Goal: Transaction & Acquisition: Purchase product/service

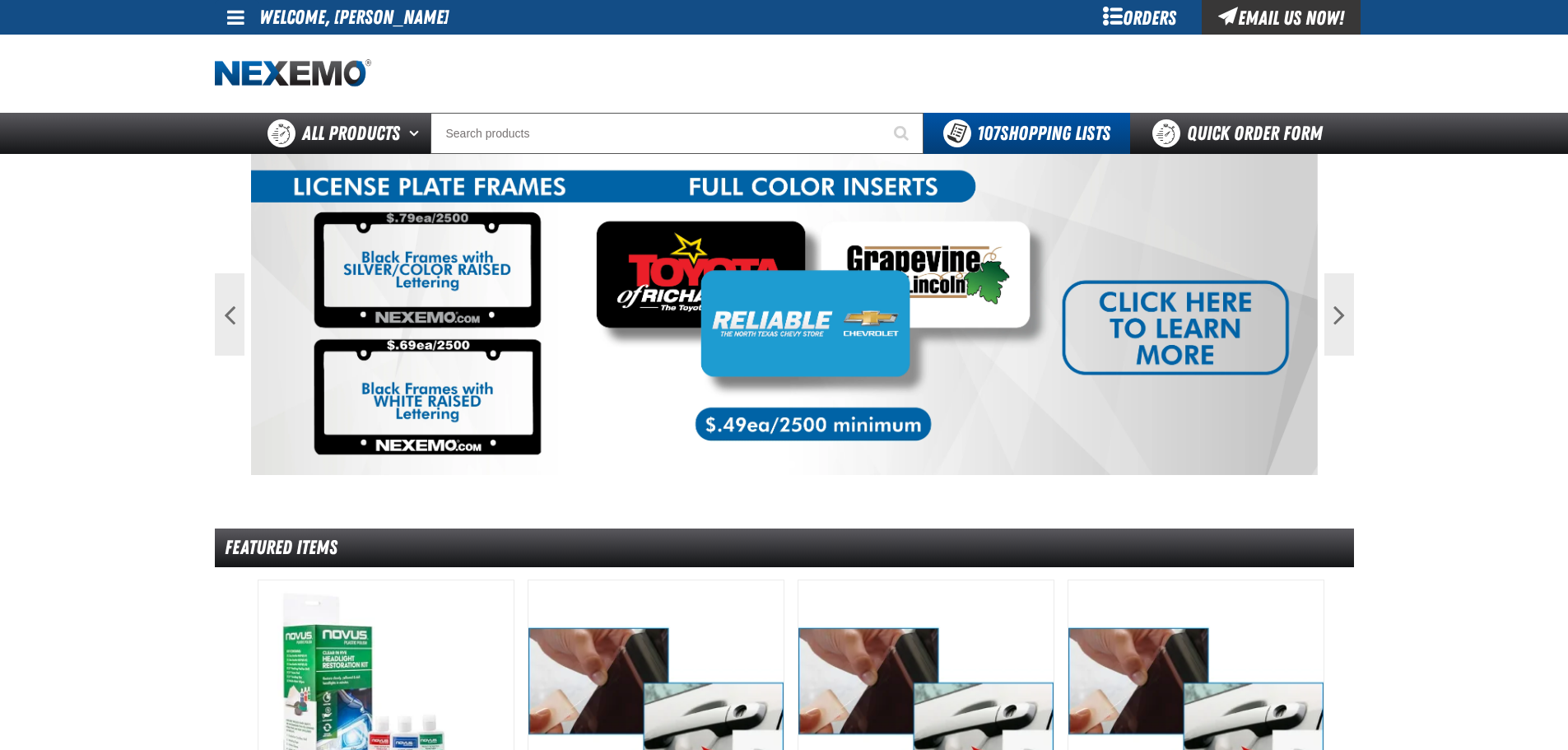
click at [1162, 15] on div "Orders" at bounding box center [1140, 17] width 123 height 35
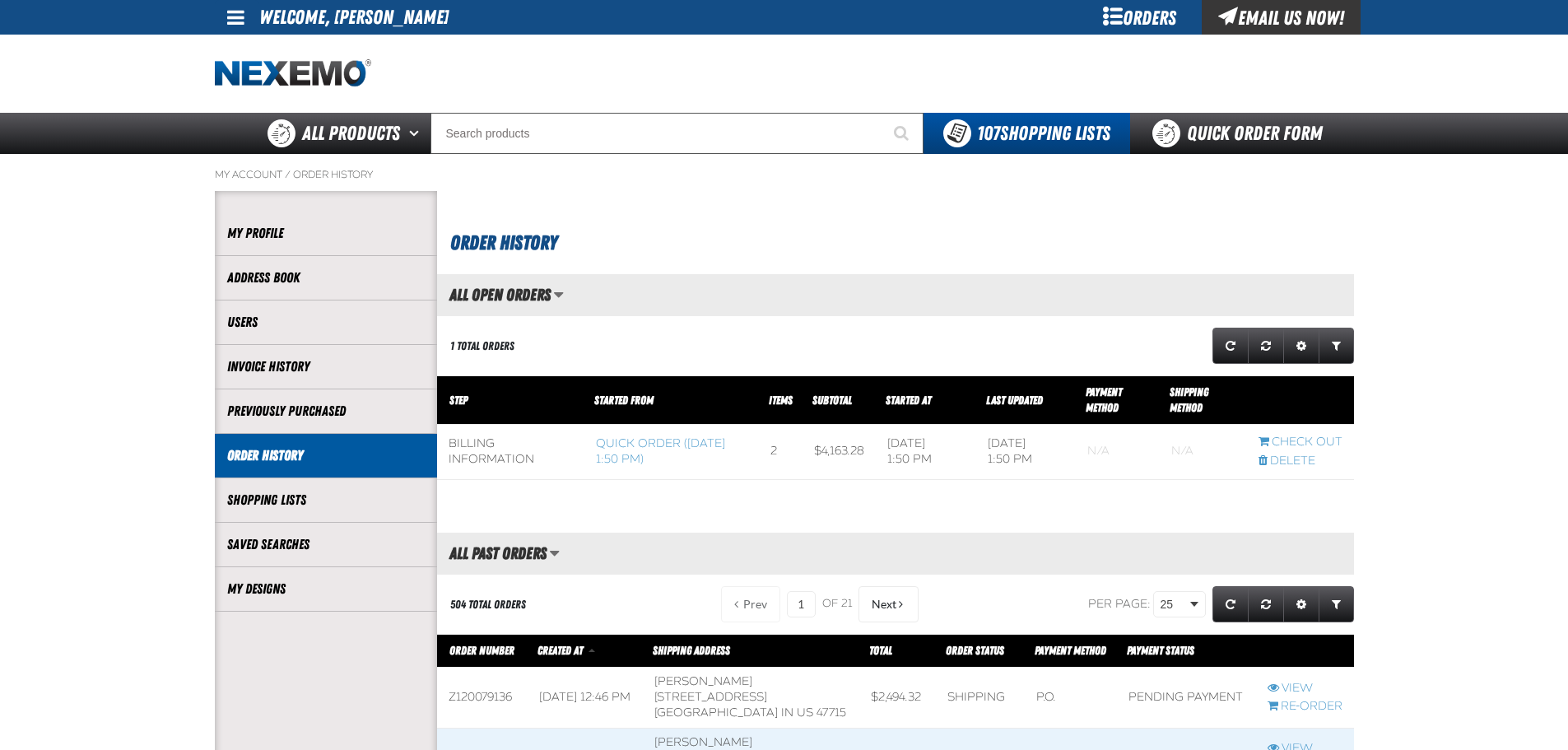
scroll to position [1, 1]
click at [1206, 140] on link "Quick Order Form" at bounding box center [1242, 134] width 224 height 41
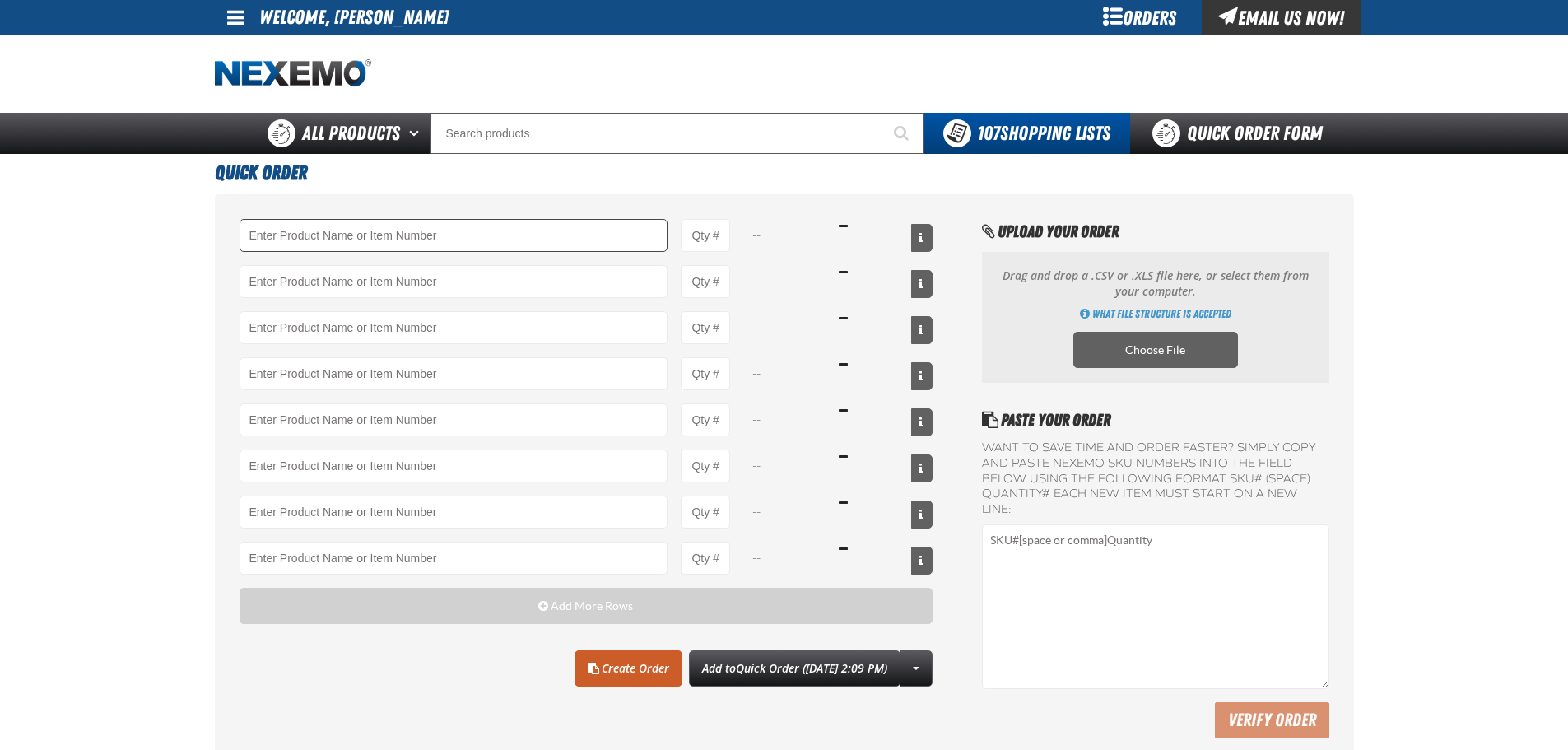
click at [350, 242] on input "Product" at bounding box center [454, 236] width 429 height 33
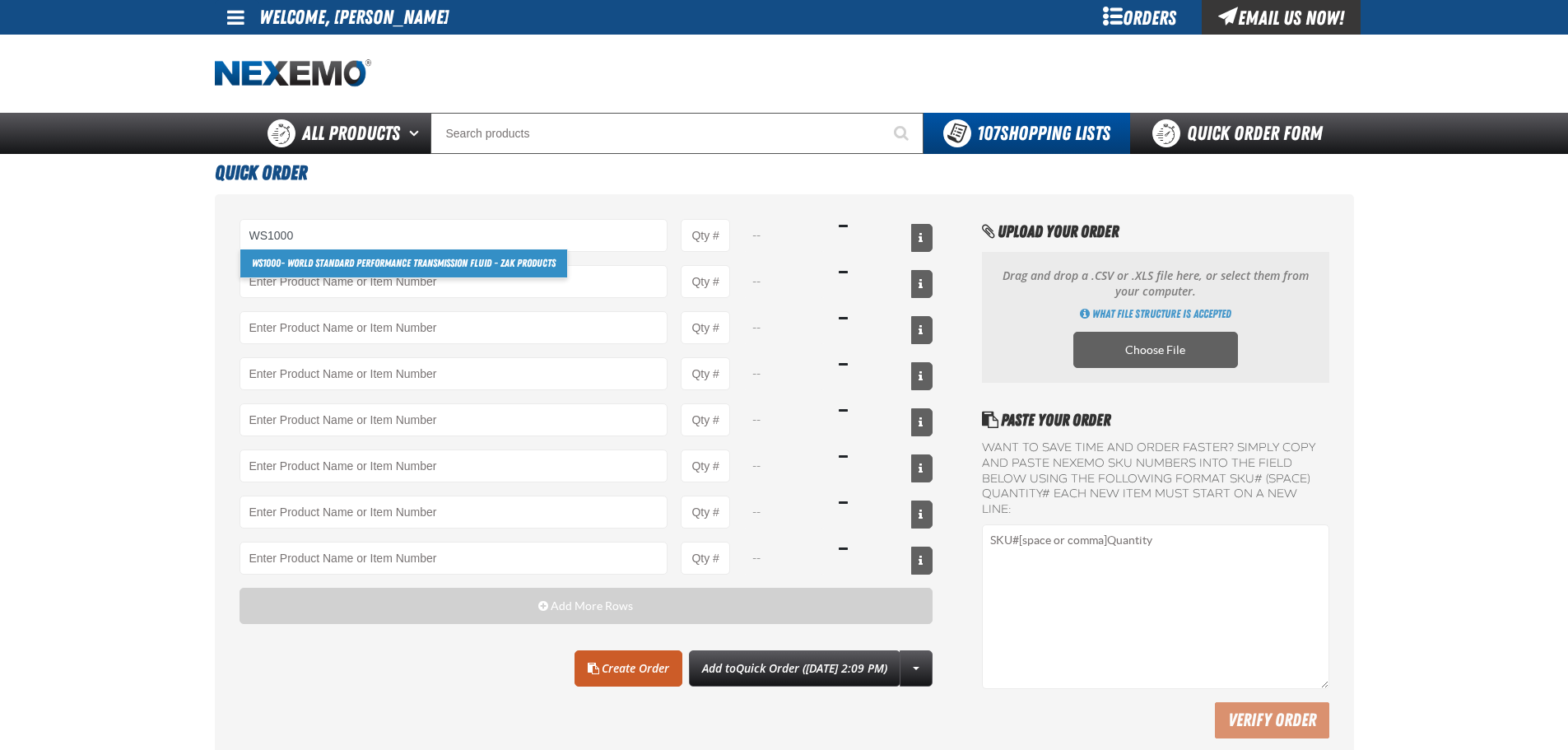
click at [326, 269] on link "WS1000 - World Standard Performance Transmission Fluid - ZAK Products" at bounding box center [404, 263] width 327 height 28
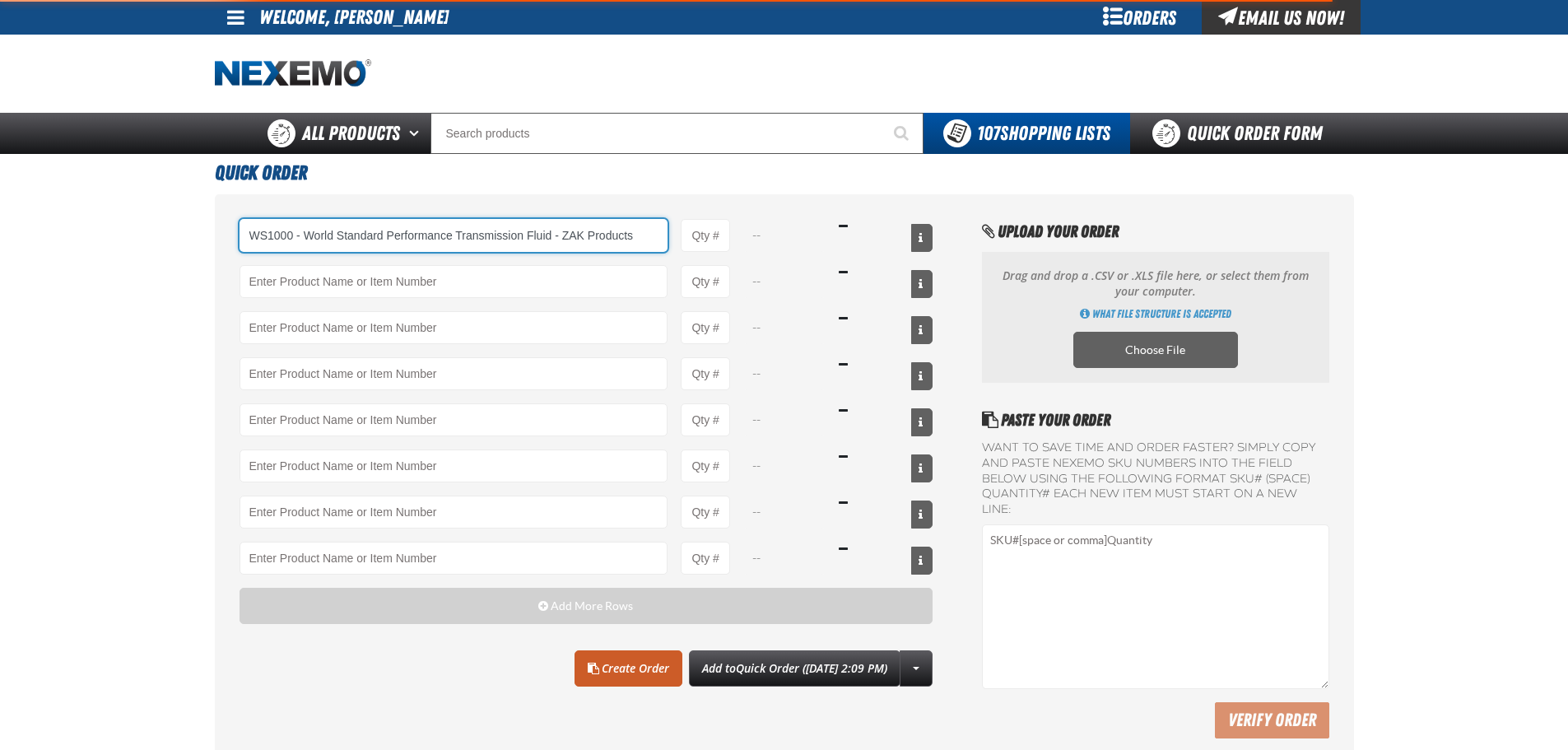
type input "WS1000 - World Standard Performance Transmission Fluid - ZAK Products"
type input "1"
select select "bottle"
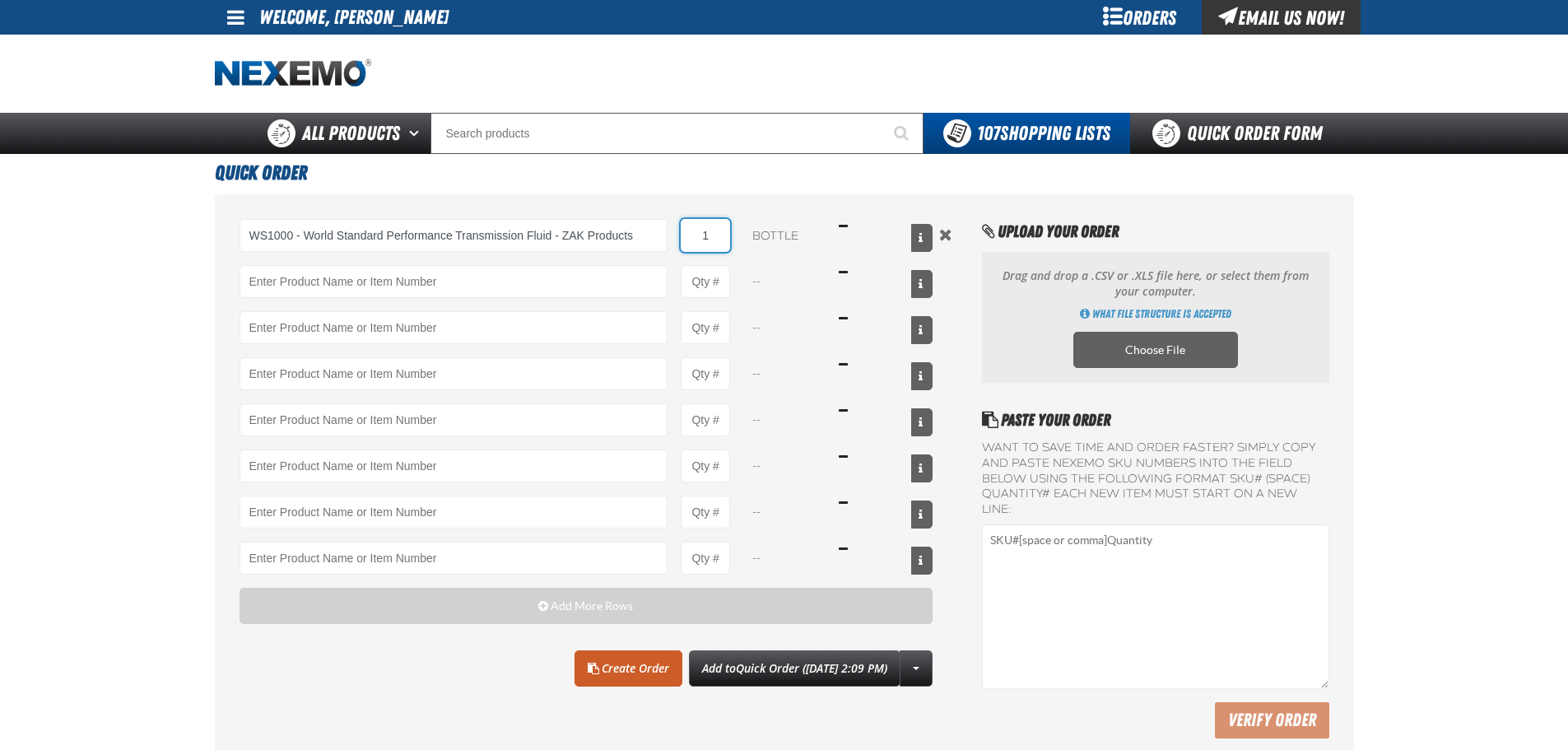
click at [717, 243] on input "1" at bounding box center [705, 236] width 49 height 33
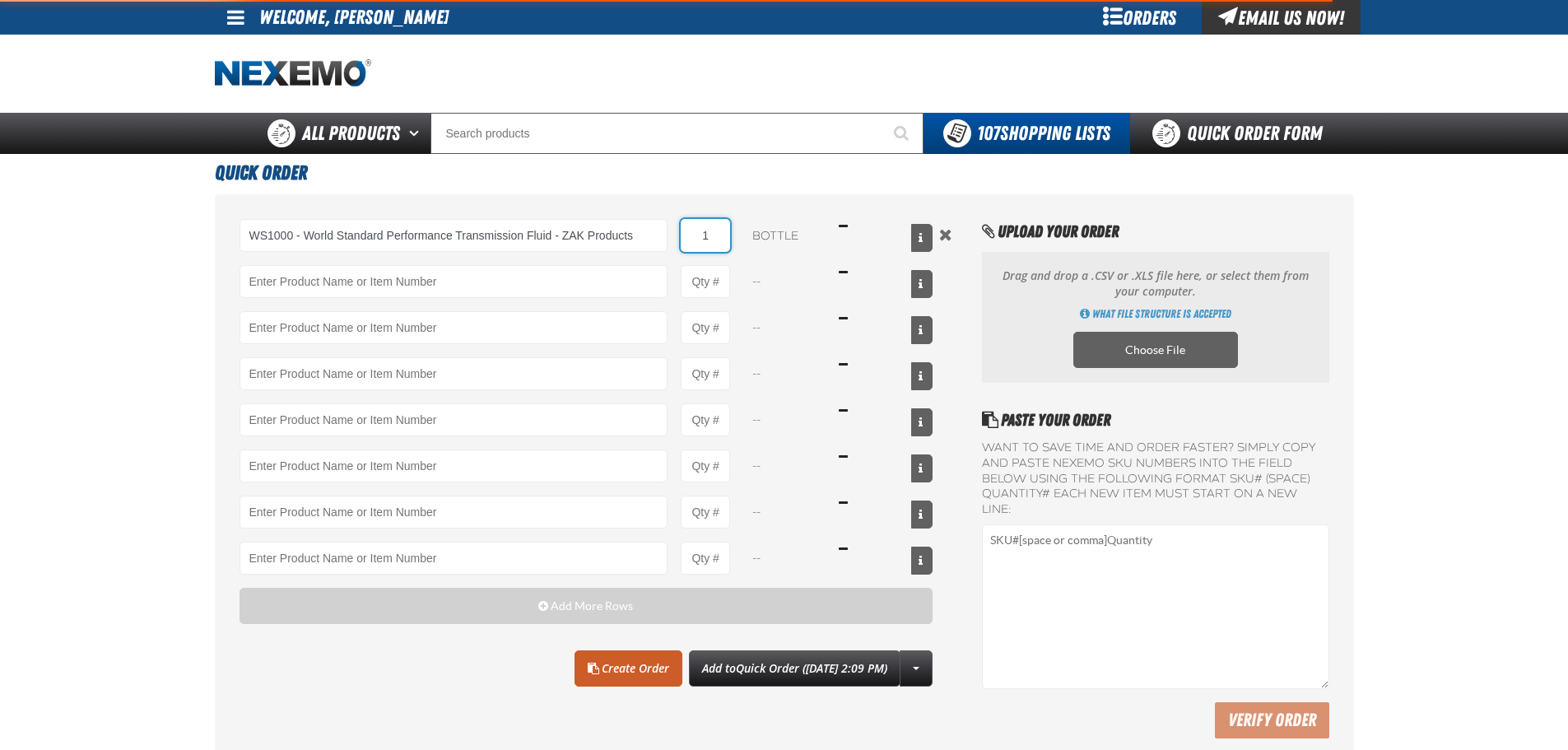
type input "WS1000 - World Standard Performance Transmission Fluid - ZAK Products"
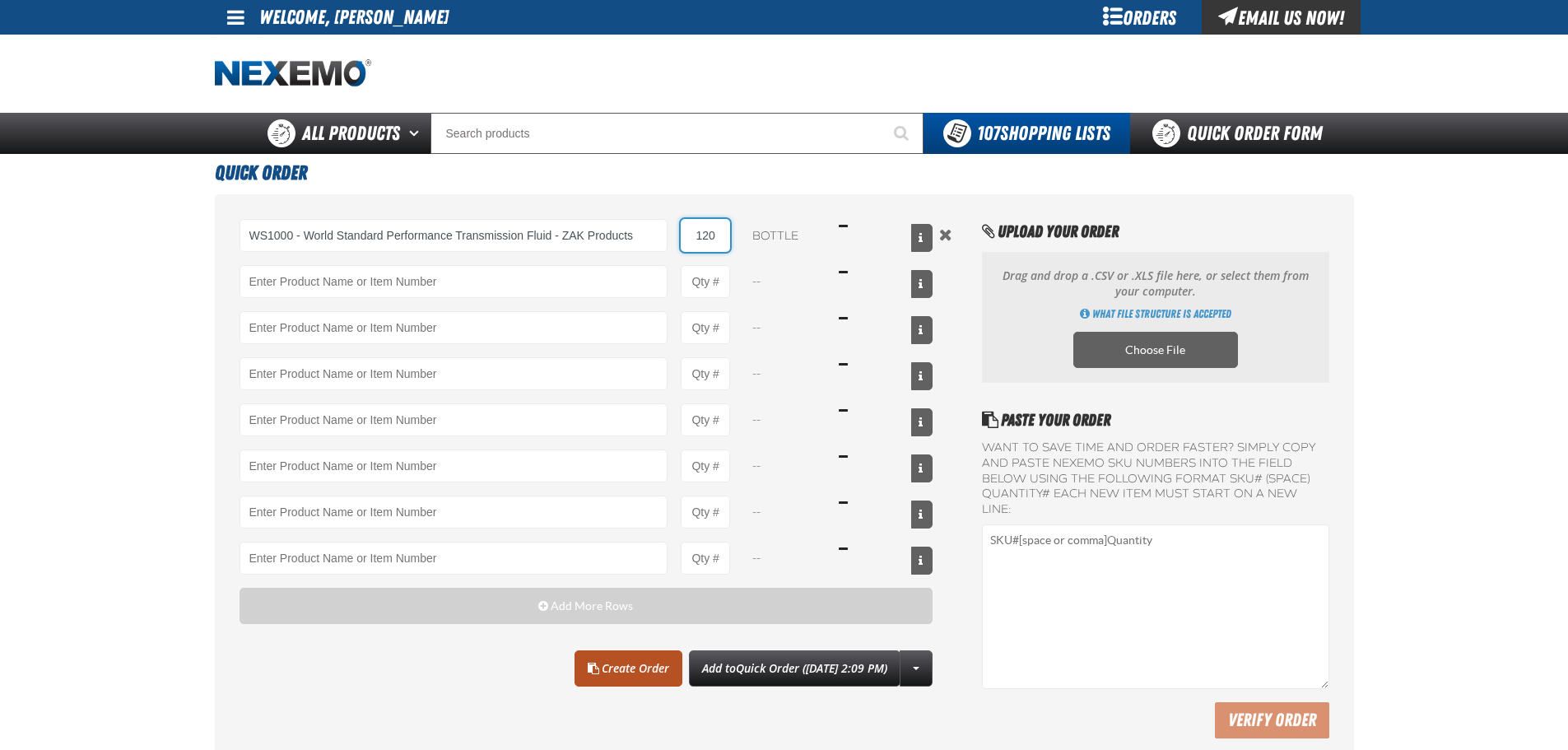
type input "120"
click at [577, 681] on link "Create Order" at bounding box center [628, 669] width 108 height 36
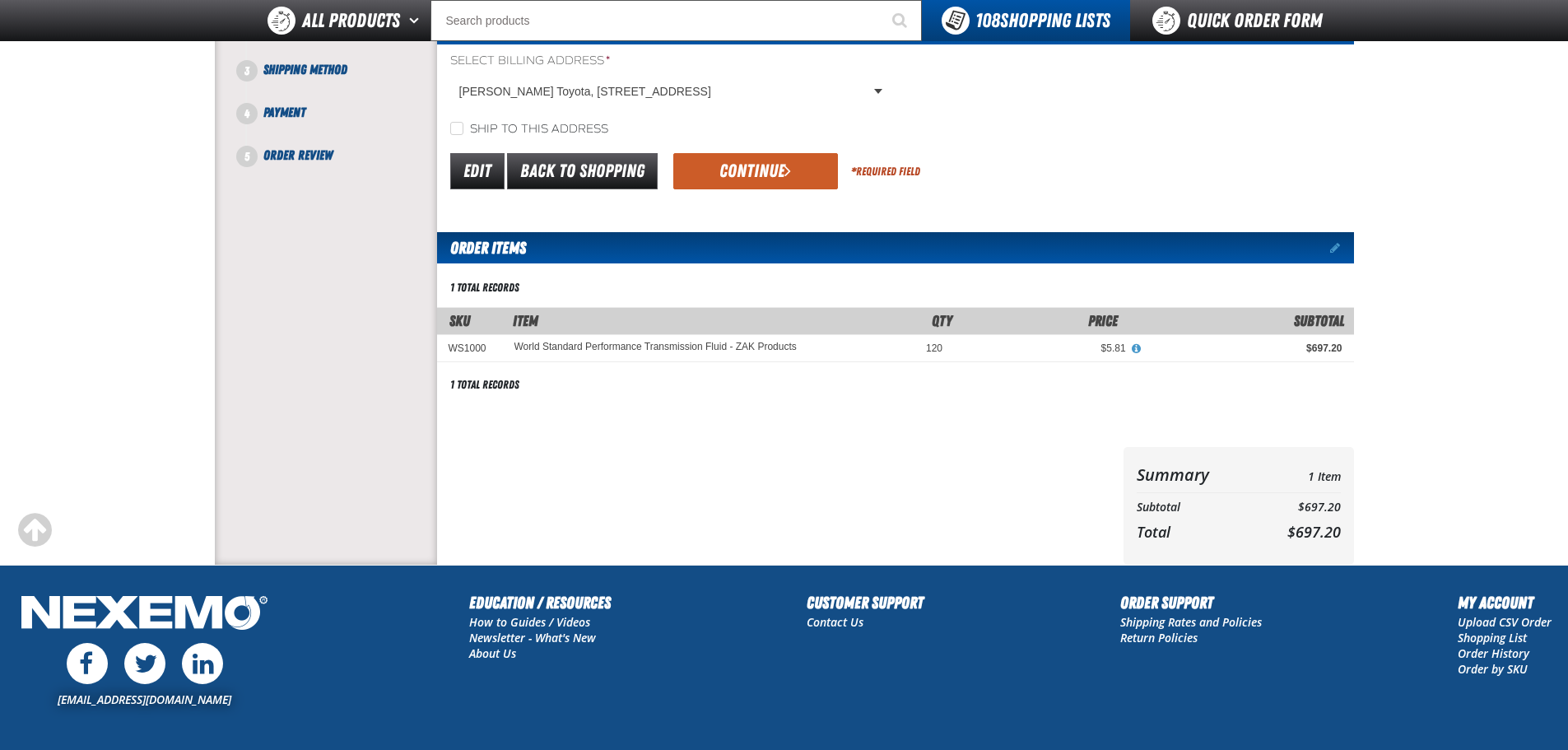
scroll to position [82, 0]
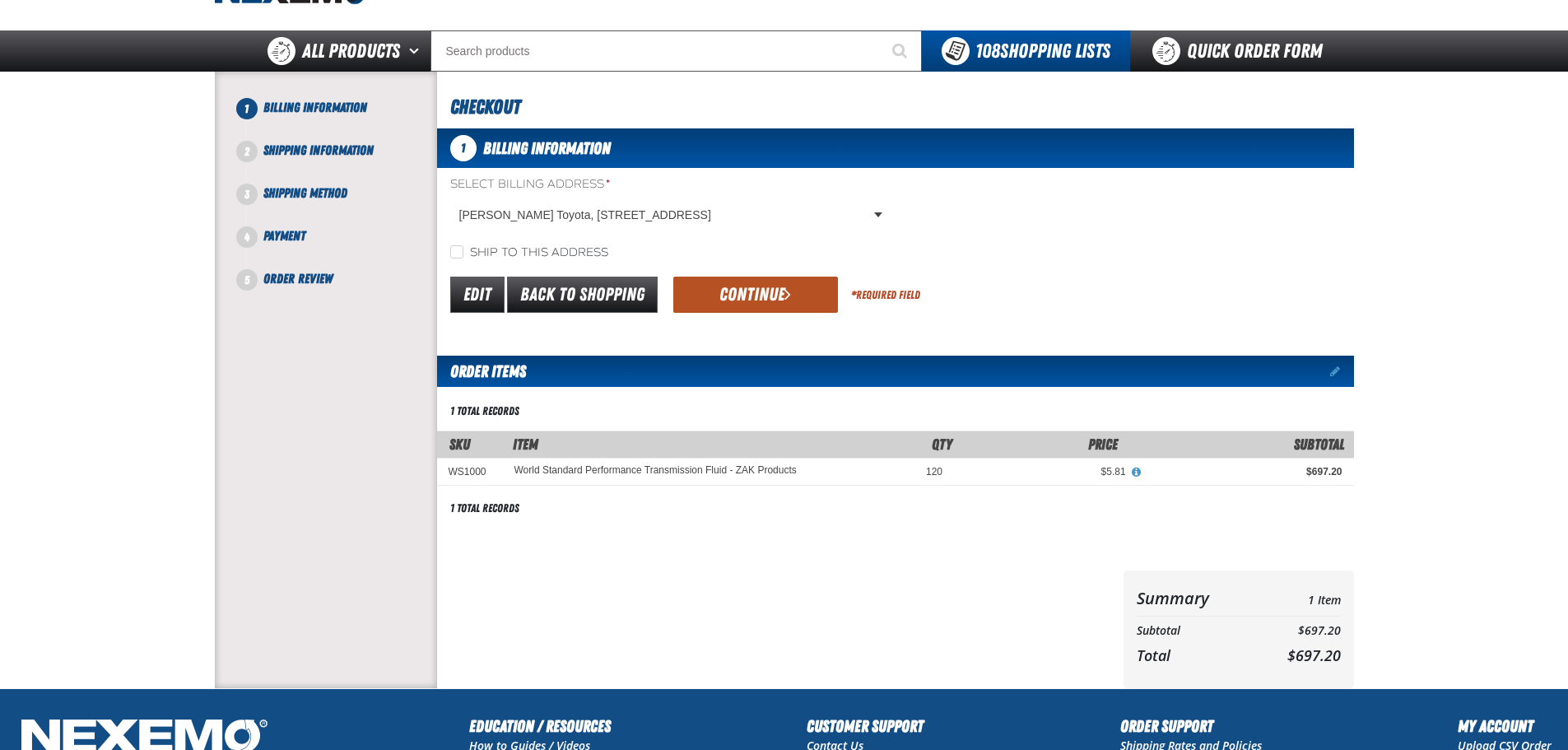
click at [775, 303] on button "Continue" at bounding box center [755, 295] width 165 height 36
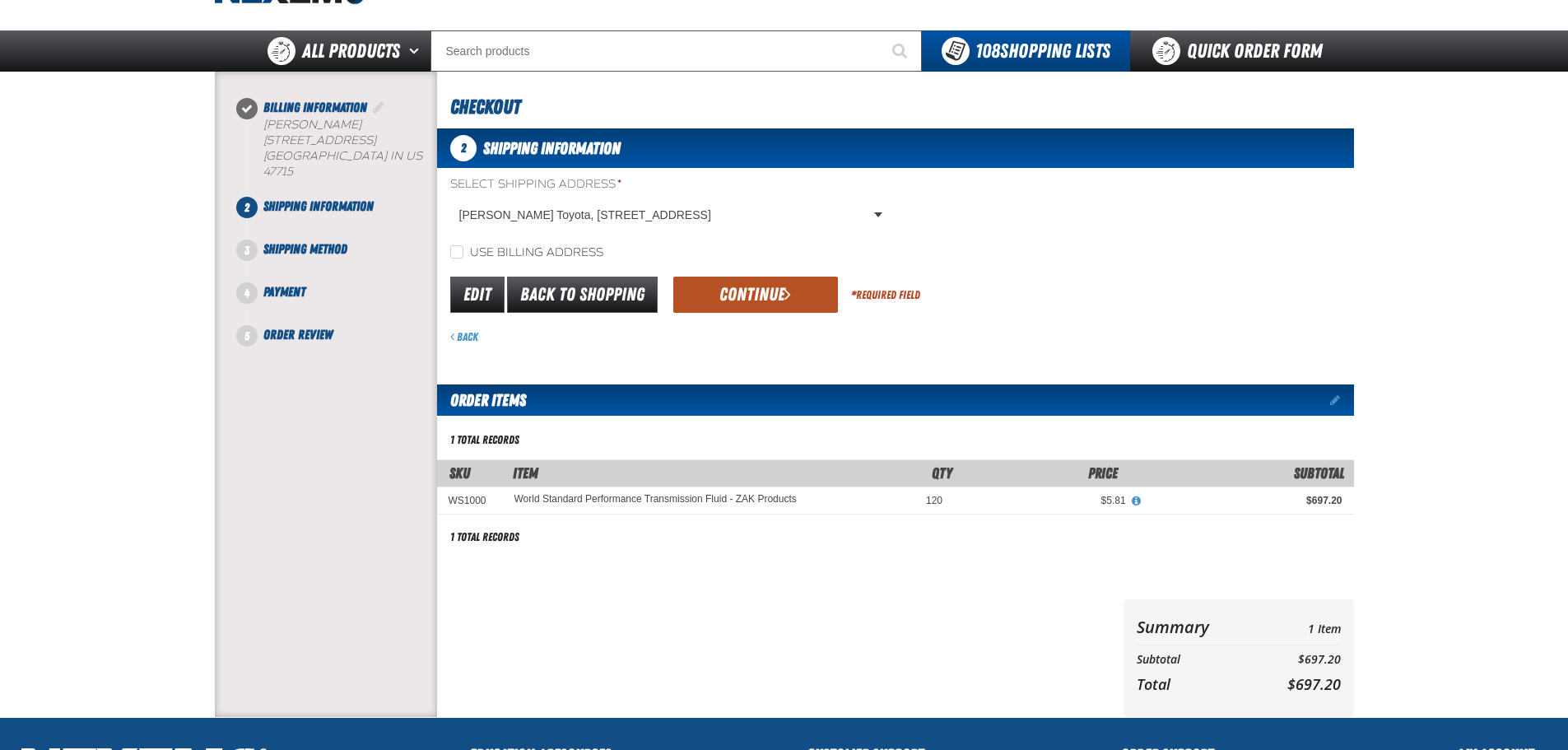
click at [748, 308] on button "Continue" at bounding box center [755, 295] width 165 height 36
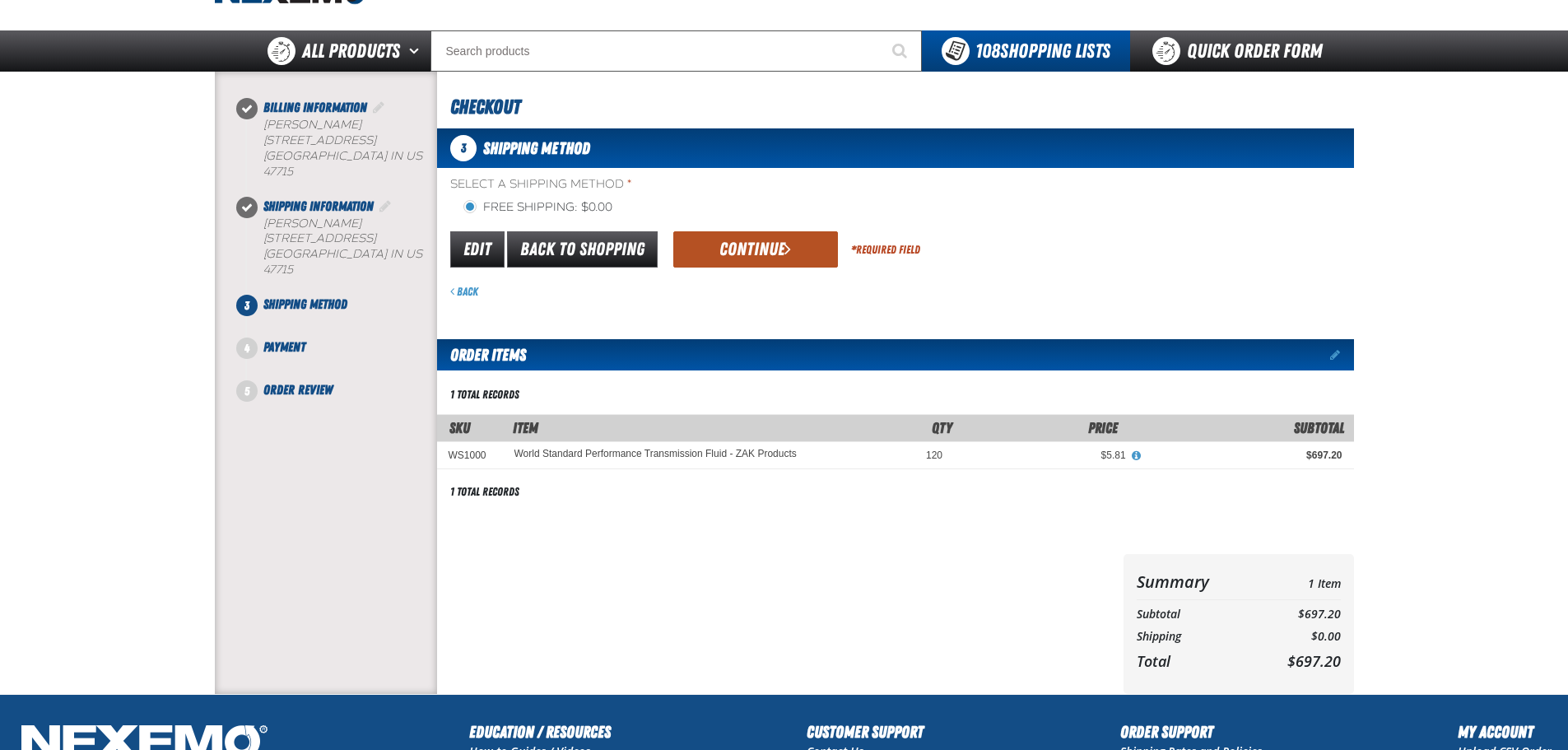
click at [750, 257] on button "Continue" at bounding box center [755, 249] width 165 height 36
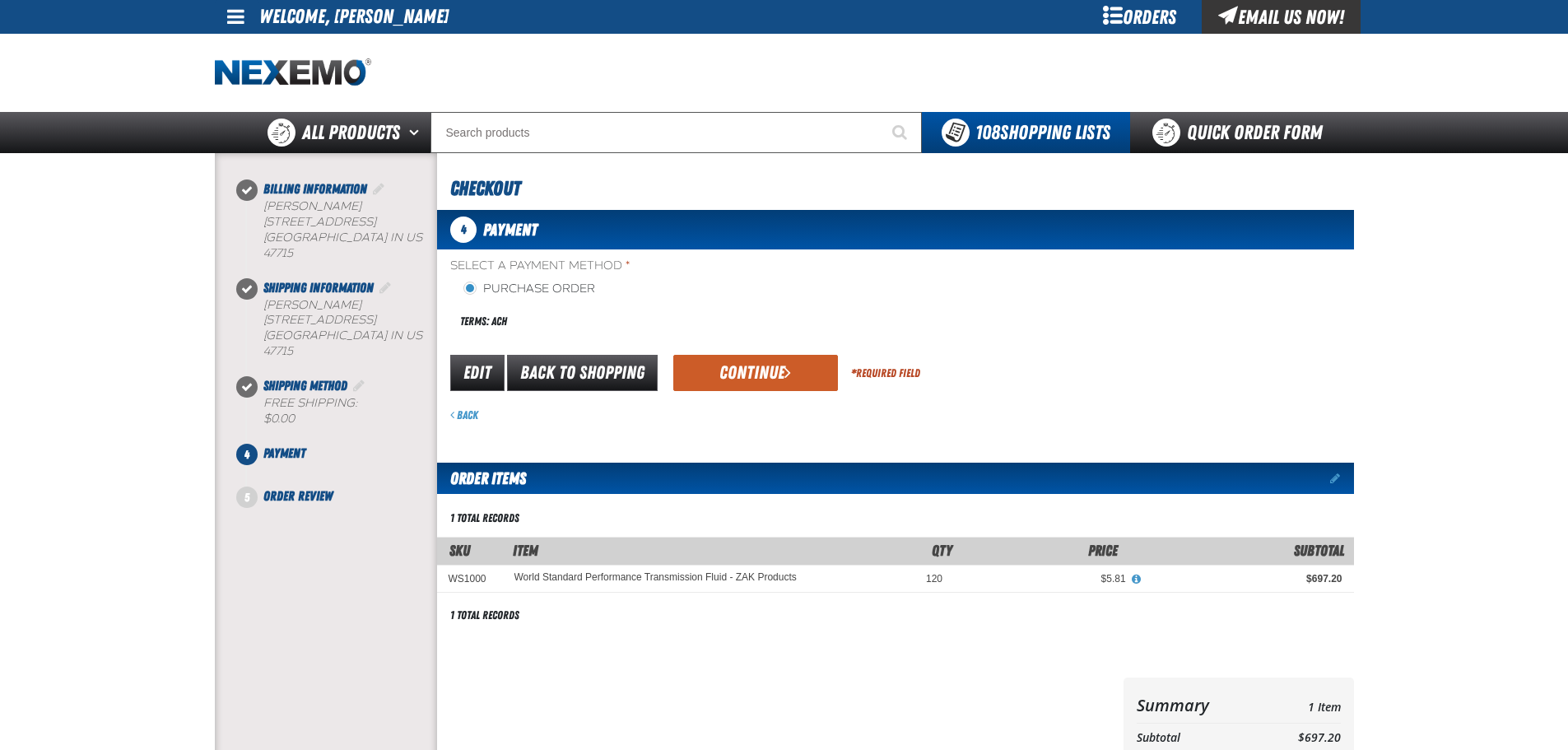
scroll to position [0, 0]
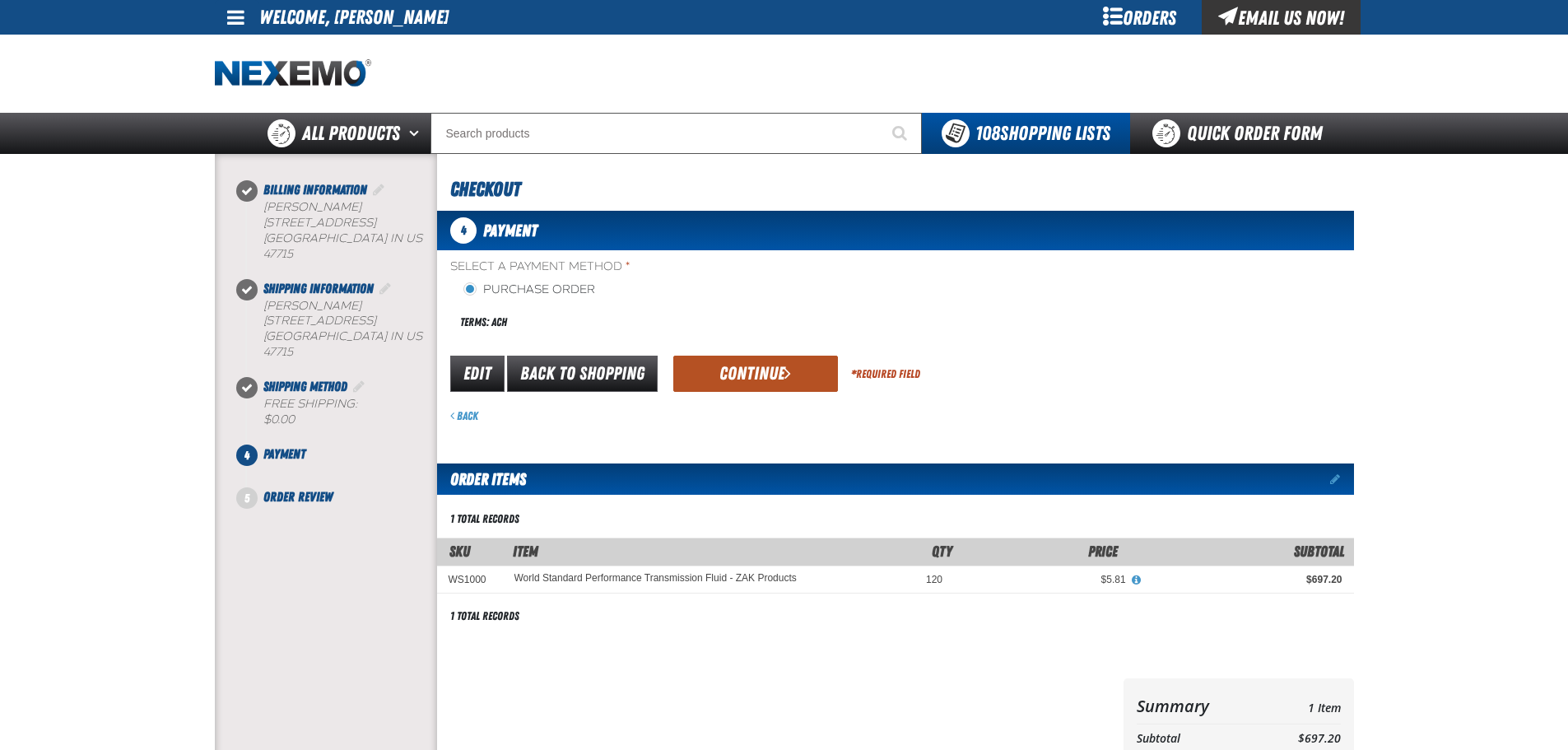
click at [715, 370] on button "Continue" at bounding box center [755, 374] width 165 height 36
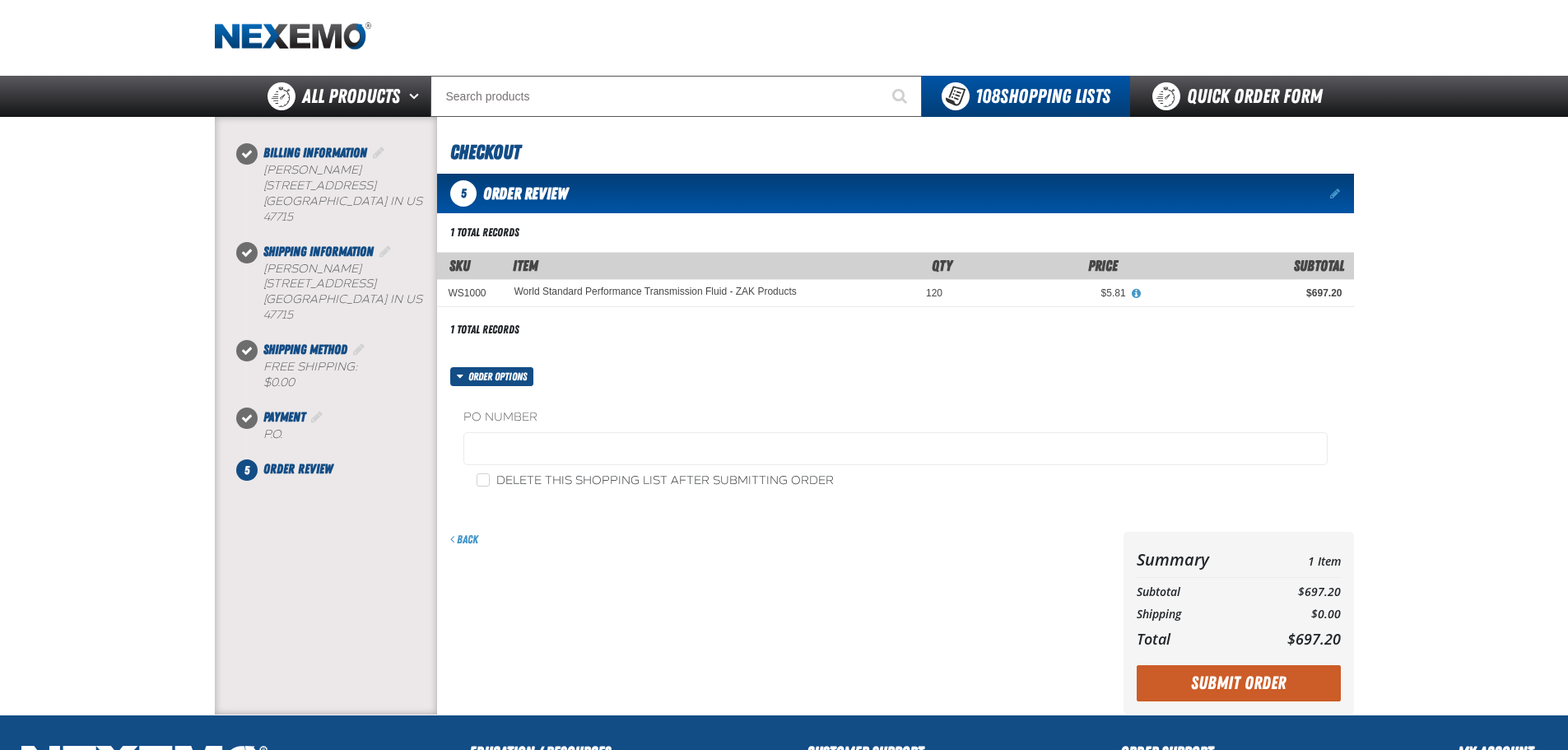
scroll to position [82, 0]
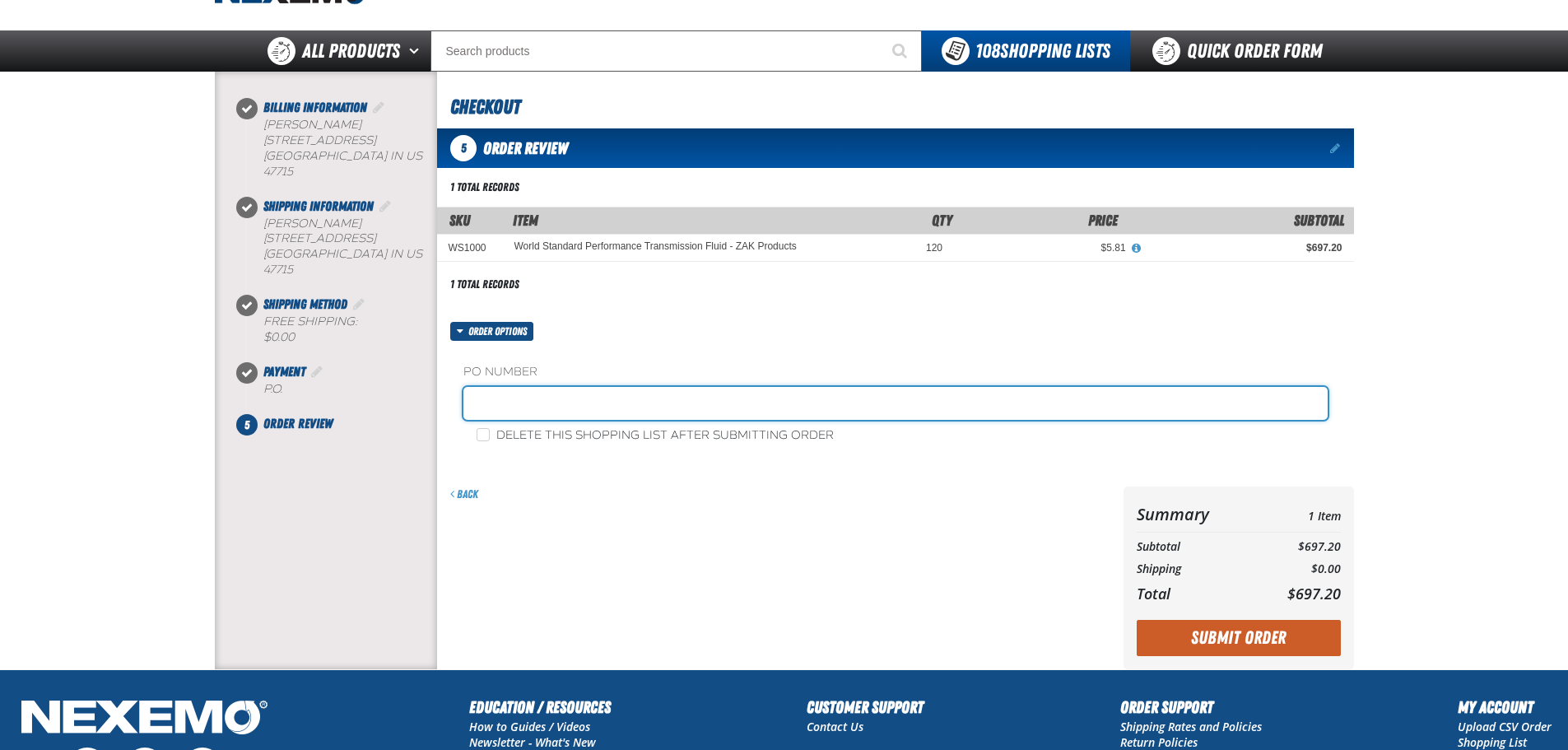
click at [601, 410] on input "text" at bounding box center [896, 403] width 865 height 33
type input "114010 TOYOTA PARTS [DATE]"
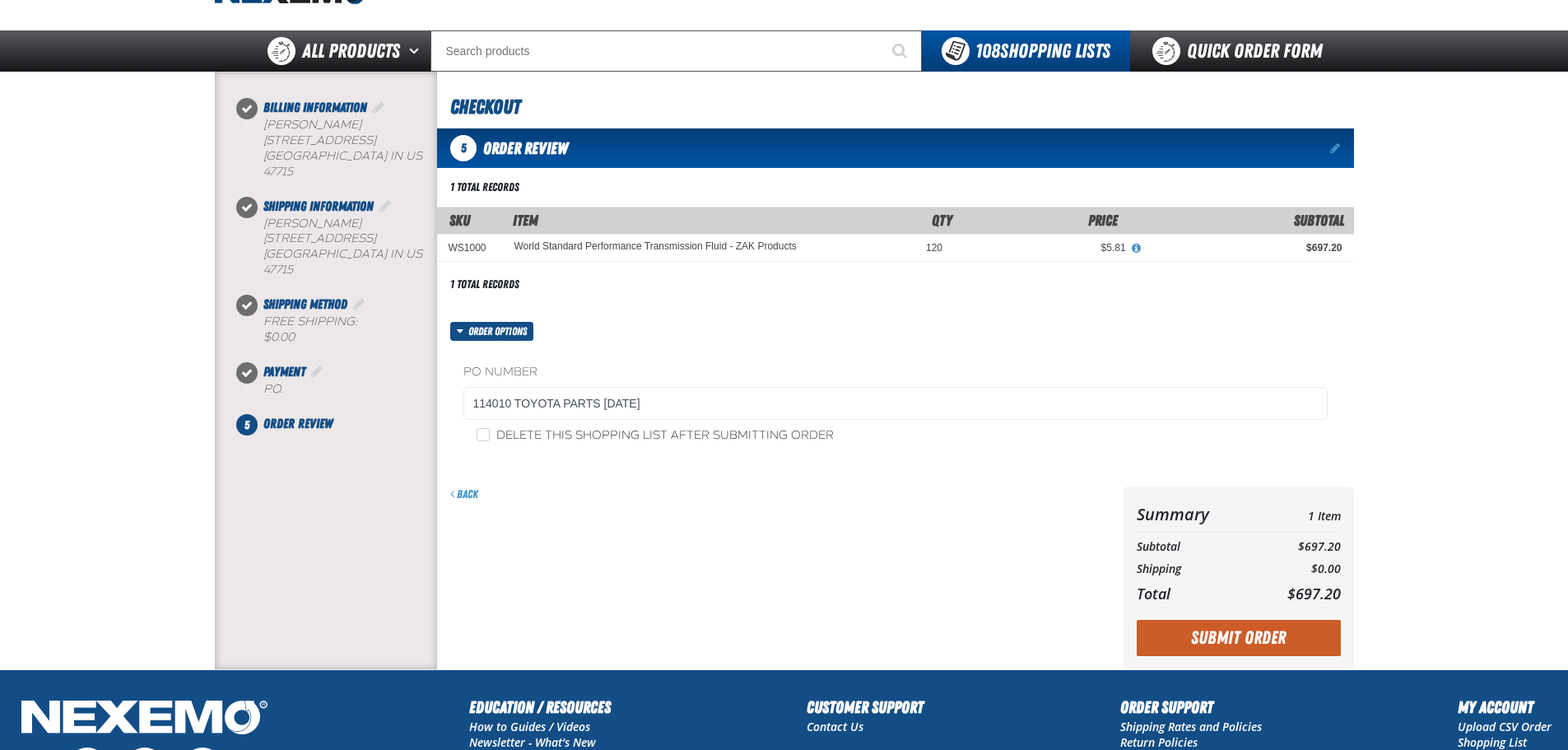
click at [629, 554] on div "Back" at bounding box center [778, 578] width 680 height 183
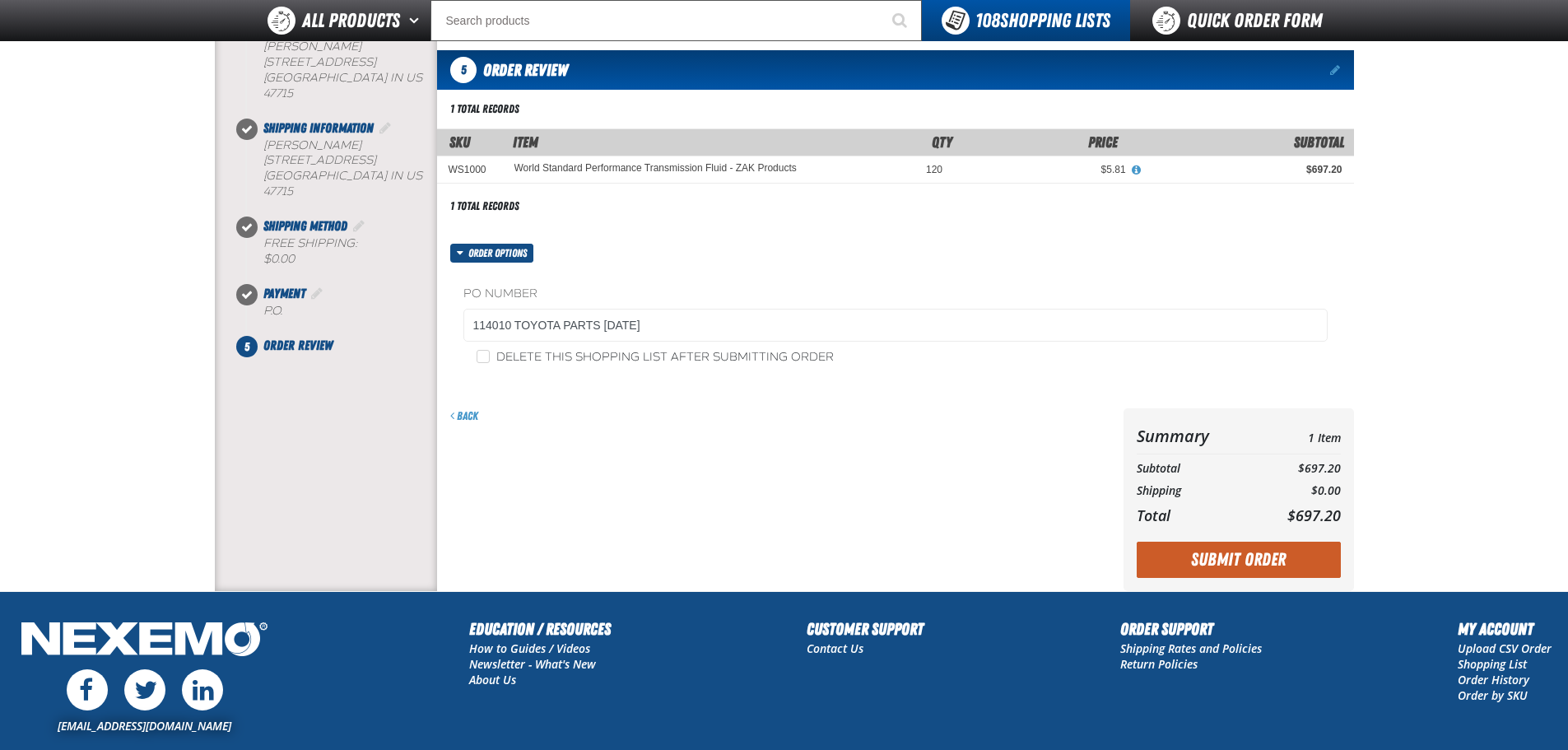
scroll to position [165, 0]
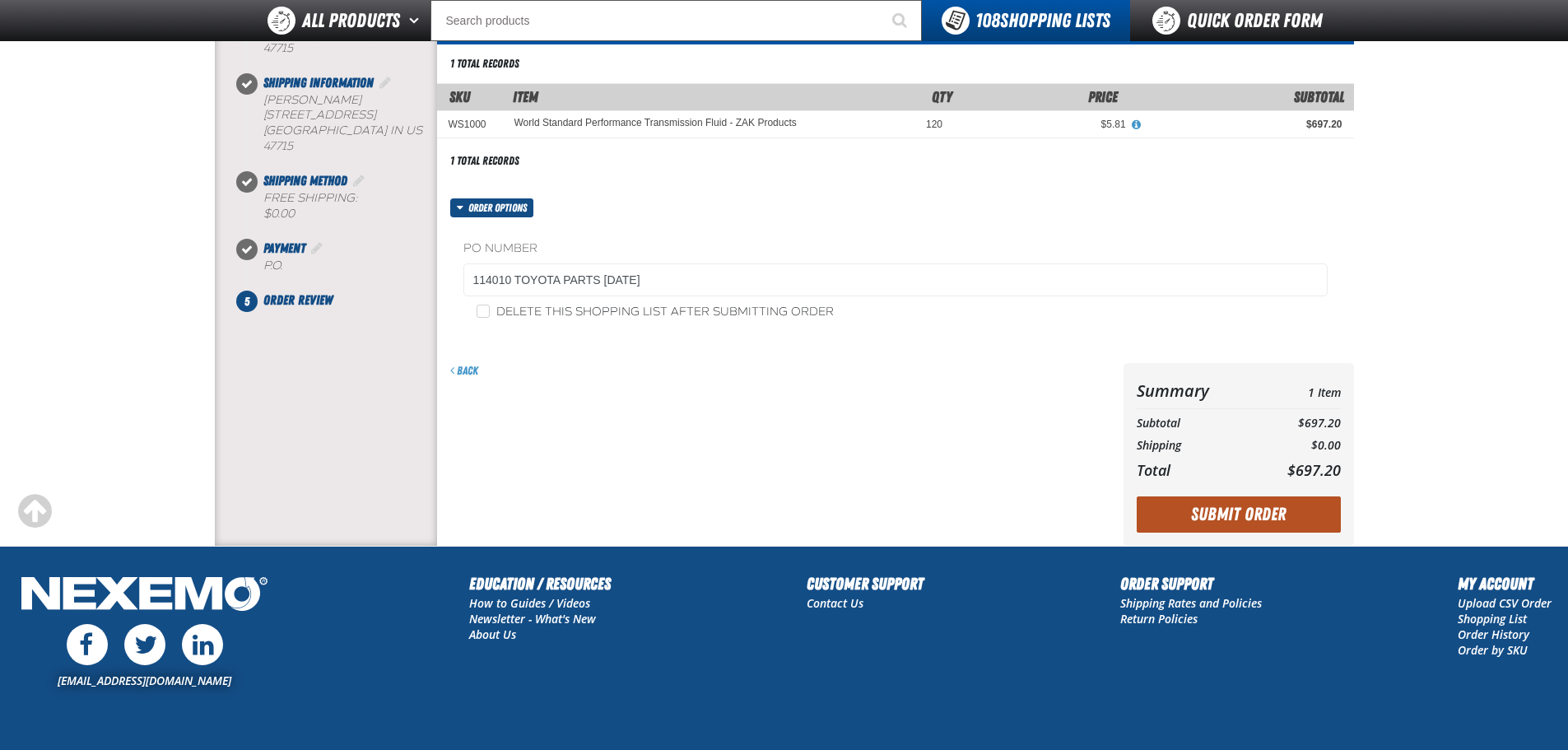
click at [1212, 526] on button "Submit Order" at bounding box center [1239, 514] width 205 height 36
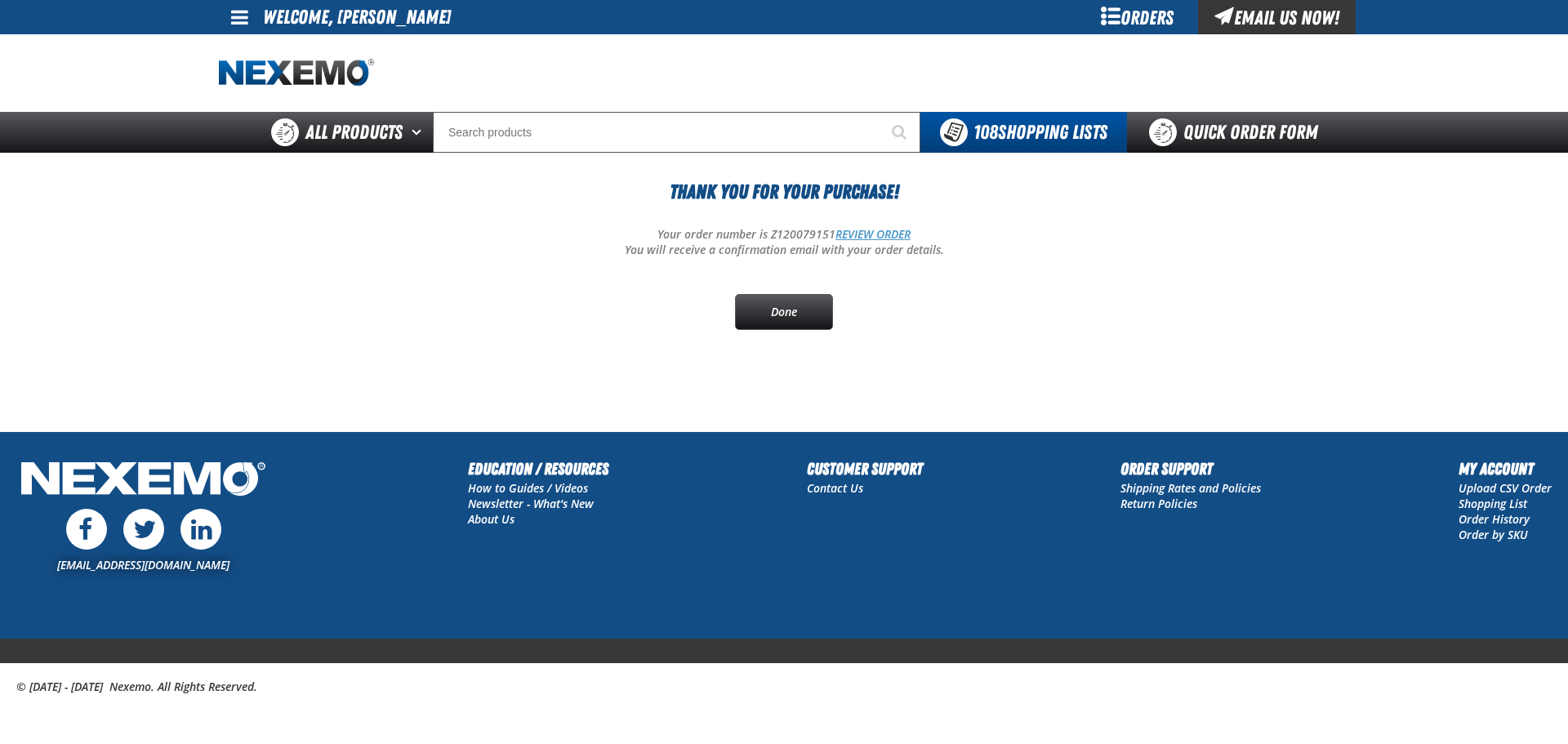
click at [862, 229] on link "REVIEW ORDER" at bounding box center [873, 234] width 75 height 15
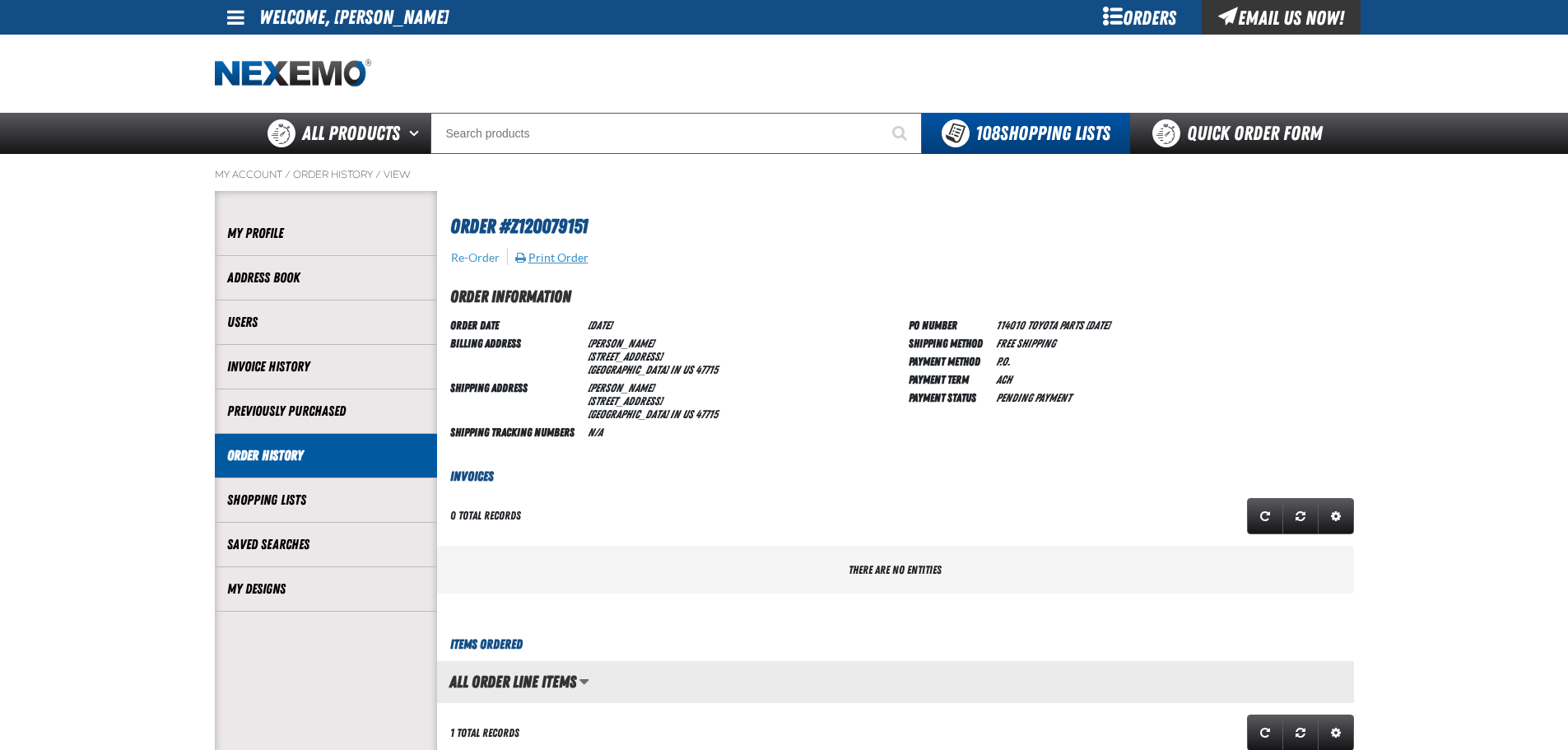
click at [538, 260] on button "Print Order" at bounding box center [551, 257] width 75 height 15
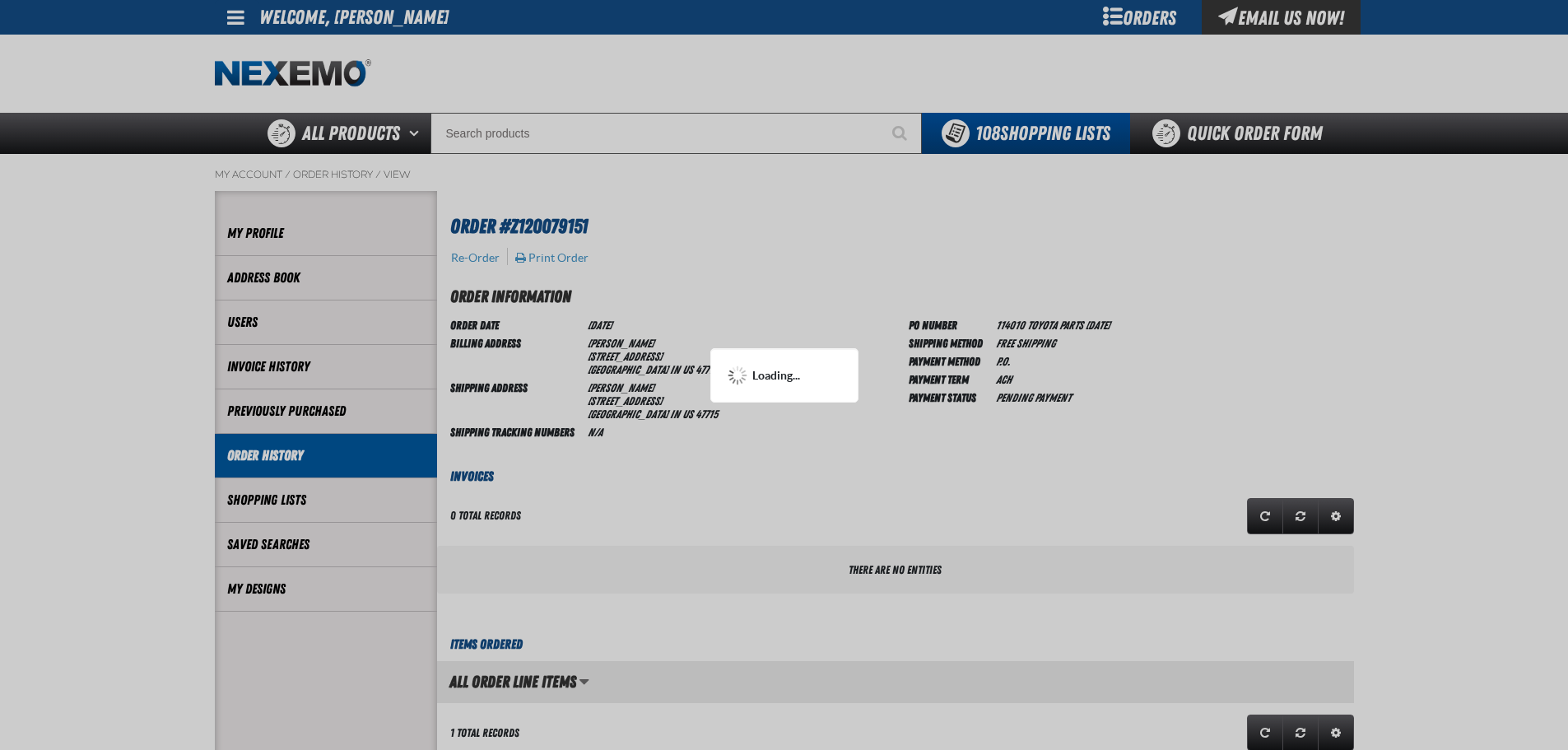
click at [847, 385] on div "Loading..." at bounding box center [784, 375] width 148 height 54
click at [839, 422] on div at bounding box center [784, 375] width 1568 height 750
click at [834, 421] on div at bounding box center [784, 375] width 1568 height 750
click at [734, 469] on div at bounding box center [784, 375] width 1568 height 750
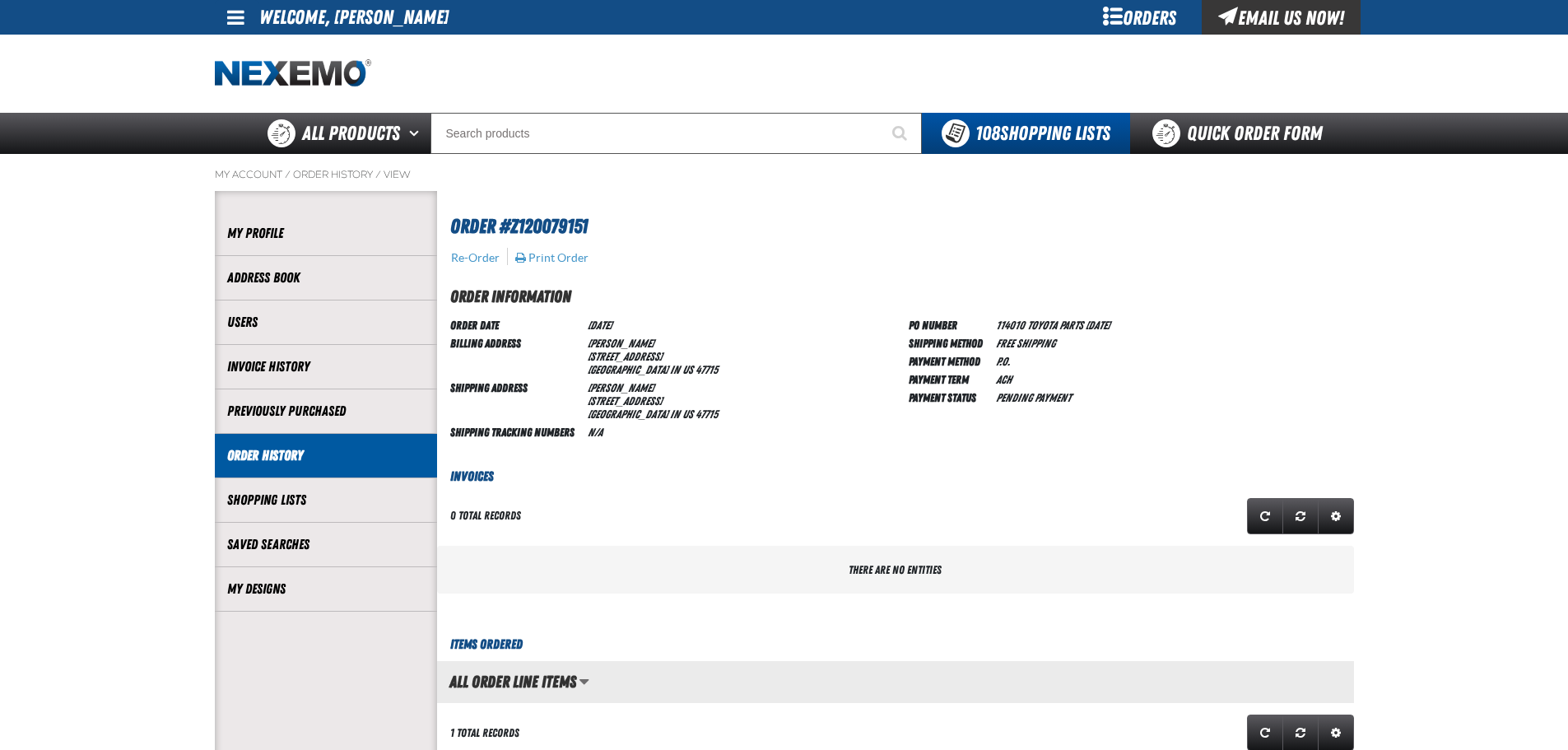
click at [727, 409] on div "Order Date 9/18/2025 Billing Address Kenny Kent Toyota 5600 Division Street EVA…" at bounding box center [673, 377] width 445 height 125
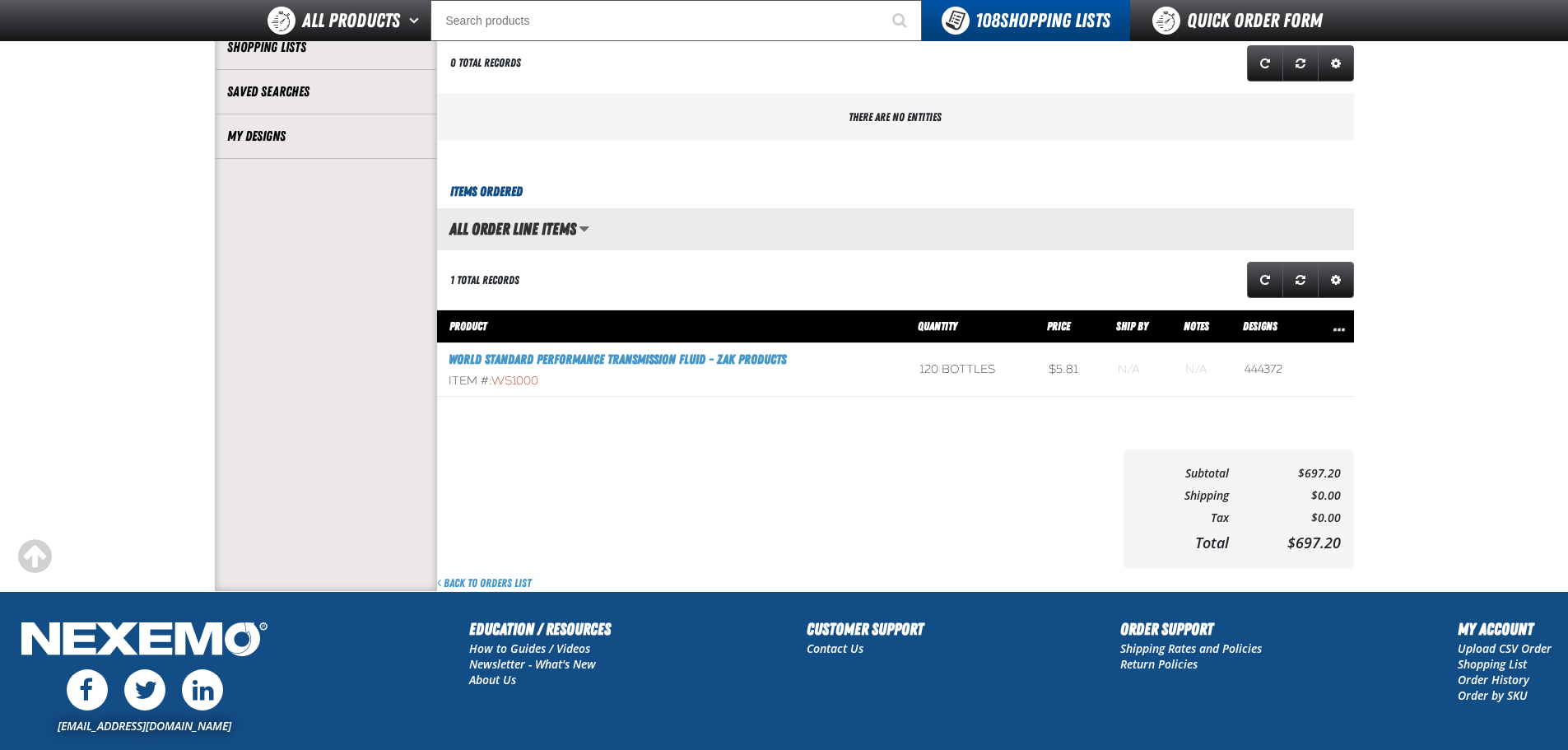
scroll to position [375, 0]
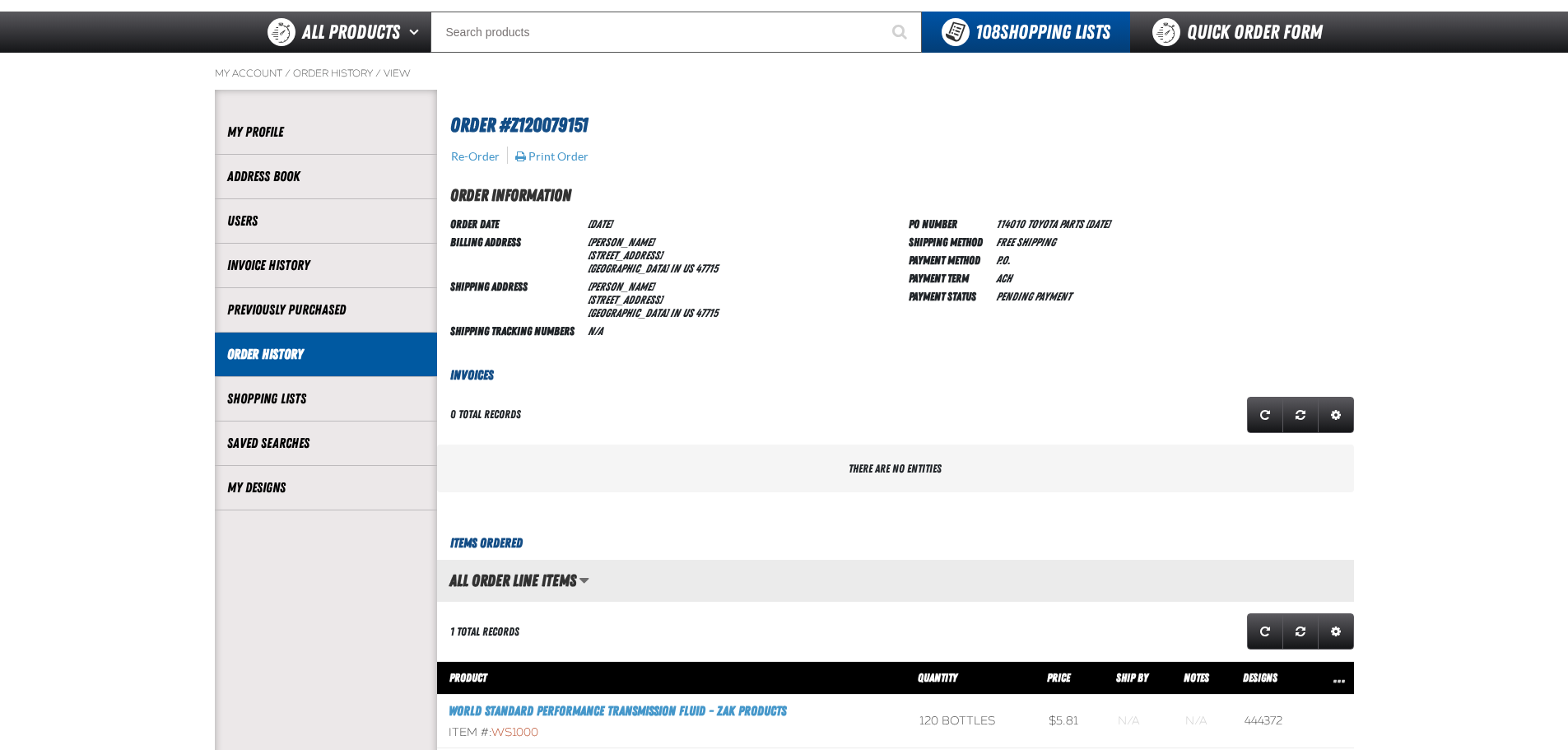
scroll to position [1, 1]
